Goal: Information Seeking & Learning: Learn about a topic

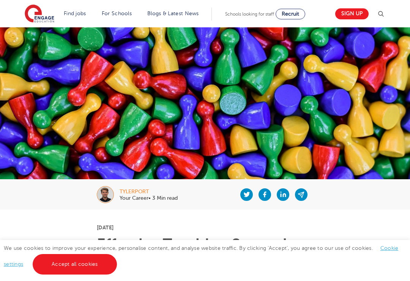
scroll to position [8, 0]
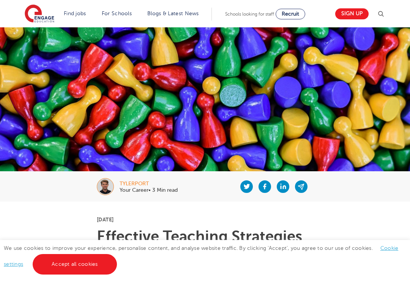
click at [381, 10] on img at bounding box center [380, 13] width 9 height 9
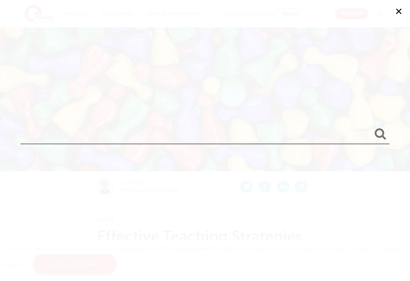
click at [316, 123] on div "✕" at bounding box center [205, 140] width 410 height 281
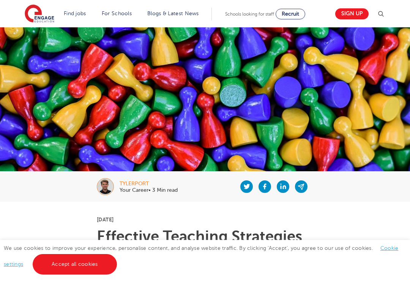
click at [379, 16] on img at bounding box center [380, 13] width 9 height 9
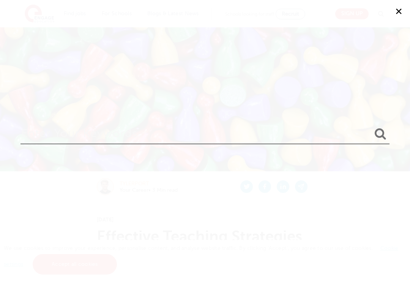
click at [319, 144] on input "search" at bounding box center [204, 132] width 369 height 25
type input "Inclusive"
click at [380, 139] on button "submit" at bounding box center [380, 134] width 18 height 14
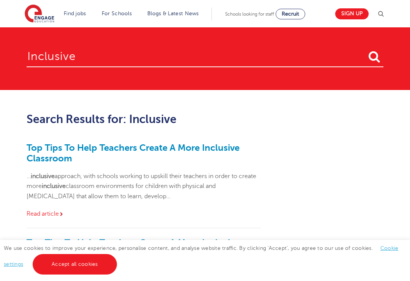
click at [197, 152] on link "Top Tips To Help Teachers Create A More Inclusive Classroom" at bounding box center [133, 152] width 213 height 21
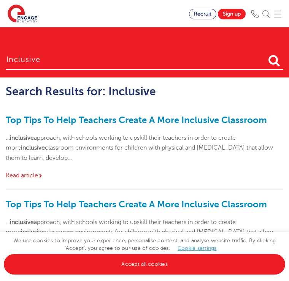
scroll to position [3, 0]
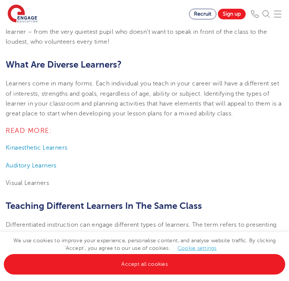
scroll to position [242, 0]
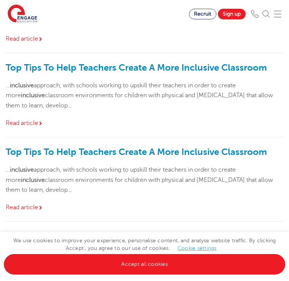
scroll to position [136, 0]
